Goal: Task Accomplishment & Management: Manage account settings

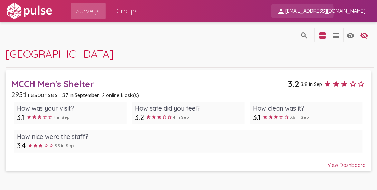
click at [341, 11] on span "[EMAIL_ADDRESS][DOMAIN_NAME]" at bounding box center [325, 11] width 81 height 6
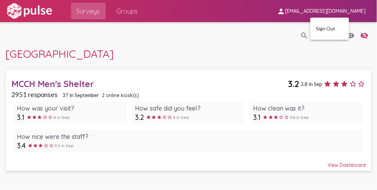
click at [341, 11] on div at bounding box center [188, 95] width 377 height 190
click at [17, 4] on img at bounding box center [30, 10] width 48 height 17
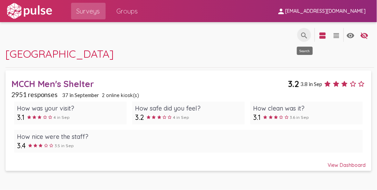
click at [302, 33] on mat-icon "search" at bounding box center [304, 35] width 8 height 8
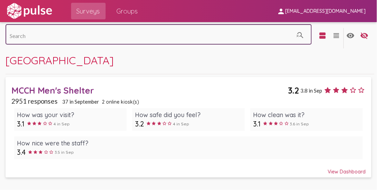
click at [302, 33] on div "search_off view_agenda view_headline visibility visibility_off settings" at bounding box center [188, 37] width 365 height 31
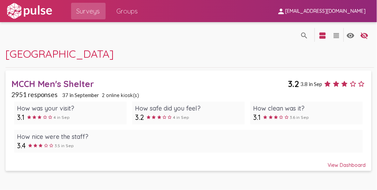
click at [129, 10] on span "Groups" at bounding box center [127, 11] width 21 height 12
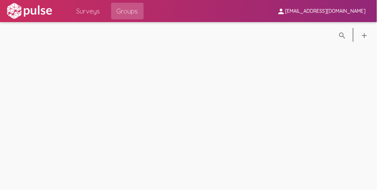
click at [38, 10] on img at bounding box center [30, 10] width 48 height 17
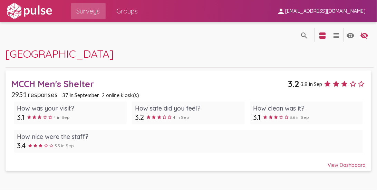
click at [133, 15] on span "Groups" at bounding box center [127, 11] width 21 height 12
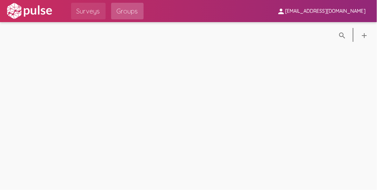
click at [91, 11] on span "Surveys" at bounding box center [88, 11] width 23 height 12
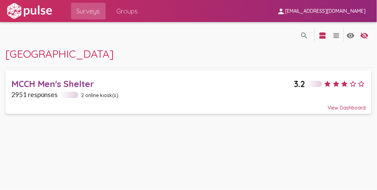
click at [44, 10] on img at bounding box center [30, 10] width 48 height 17
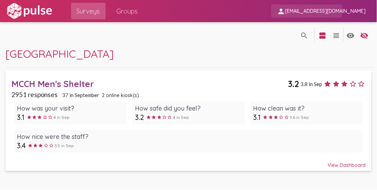
click at [345, 10] on span "[EMAIL_ADDRESS][DOMAIN_NAME]" at bounding box center [325, 11] width 81 height 6
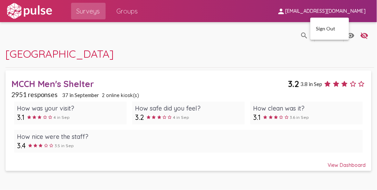
click at [325, 5] on div at bounding box center [188, 95] width 377 height 190
click at [340, 164] on div "View Dashboard" at bounding box center [188, 161] width 354 height 12
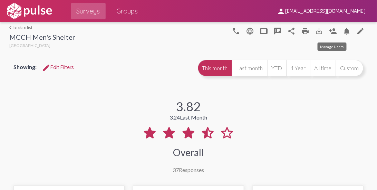
click at [329, 30] on mat-icon "person_add" at bounding box center [333, 31] width 8 height 8
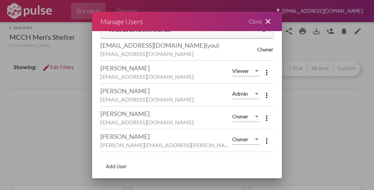
scroll to position [9, 0]
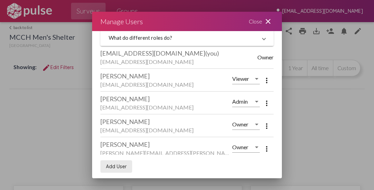
click at [116, 169] on button "Add User" at bounding box center [116, 166] width 32 height 12
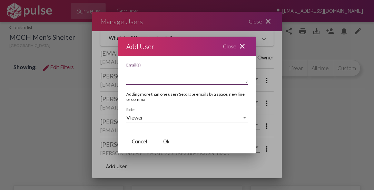
click at [149, 77] on textarea "Email(s)" at bounding box center [186, 76] width 121 height 14
type textarea "[EMAIL_ADDRESS][DOMAIN_NAME]"
click at [172, 113] on div "Viewer Role" at bounding box center [186, 115] width 121 height 16
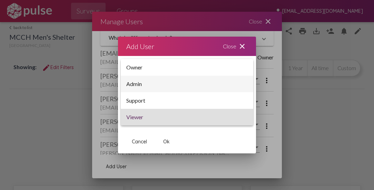
click at [145, 86] on span "Admin" at bounding box center [186, 84] width 121 height 17
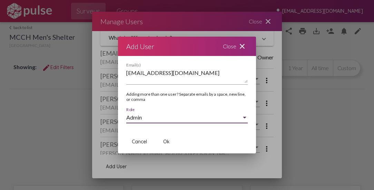
click at [165, 140] on span "Ok" at bounding box center [166, 141] width 7 height 6
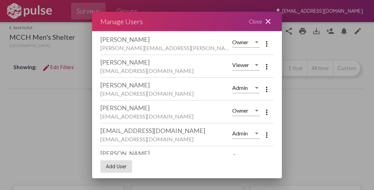
scroll to position [118, 0]
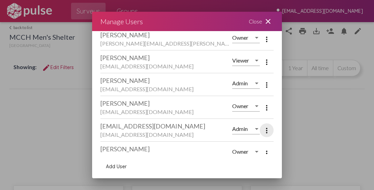
click at [262, 128] on mat-icon "more_vert" at bounding box center [266, 130] width 8 height 8
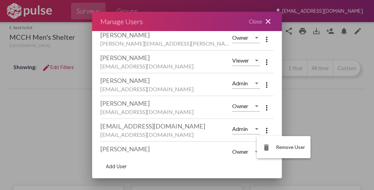
click at [266, 130] on div at bounding box center [187, 95] width 374 height 190
click at [141, 127] on div "[EMAIL_ADDRESS][DOMAIN_NAME]" at bounding box center [166, 126] width 132 height 8
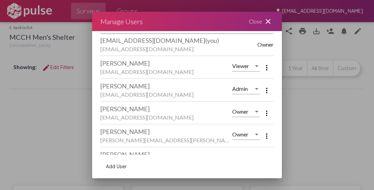
scroll to position [11, 0]
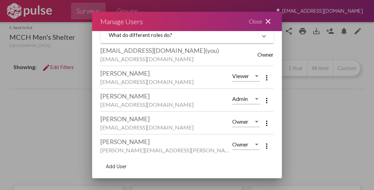
click at [136, 99] on div "[PERSON_NAME]" at bounding box center [166, 96] width 132 height 8
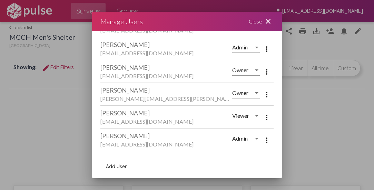
scroll to position [71, 0]
